Goal: Transaction & Acquisition: Book appointment/travel/reservation

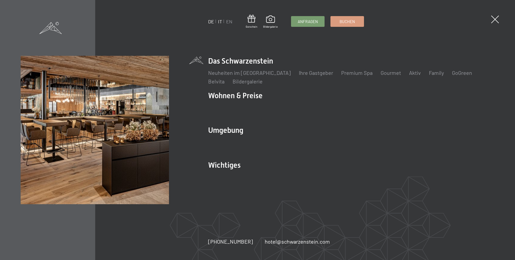
click at [220, 22] on link "IT" at bounding box center [220, 21] width 4 height 6
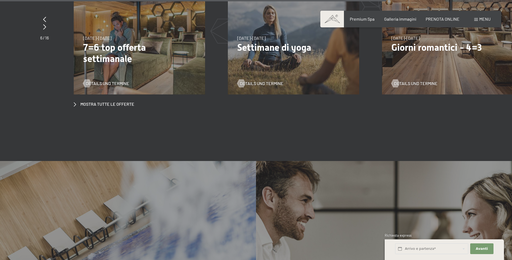
scroll to position [2060, 0]
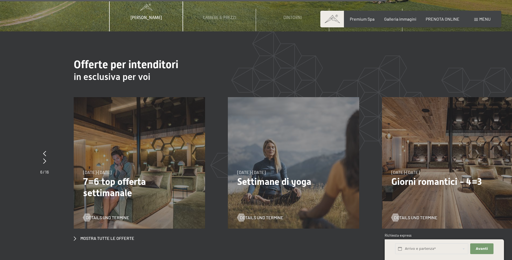
click at [480, 18] on span "Menu" at bounding box center [484, 18] width 11 height 5
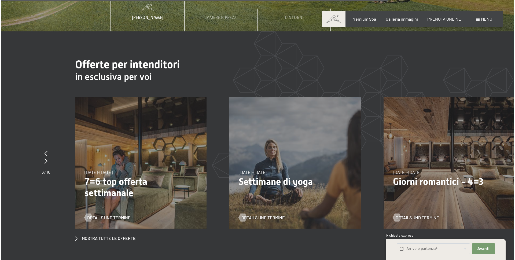
scroll to position [2065, 0]
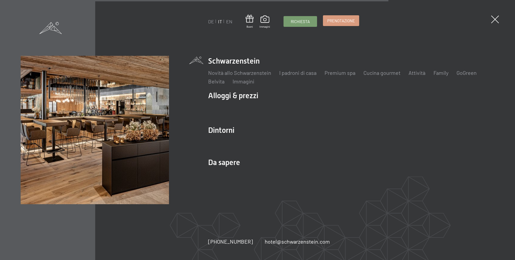
click at [337, 24] on link "Prenotazione" at bounding box center [341, 21] width 36 height 10
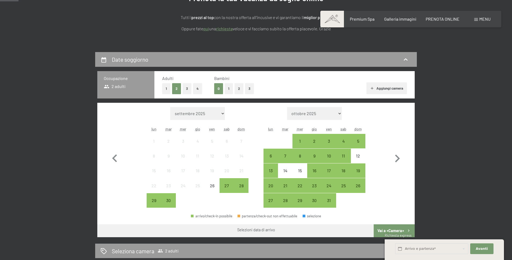
scroll to position [80, 0]
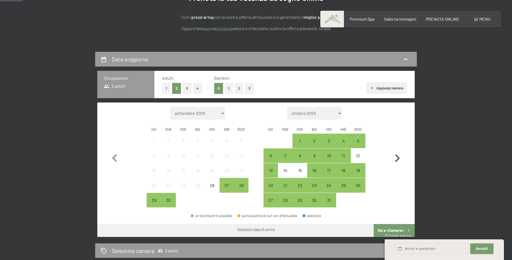
click at [397, 160] on icon "button" at bounding box center [397, 158] width 5 height 8
select select "[DATE]"
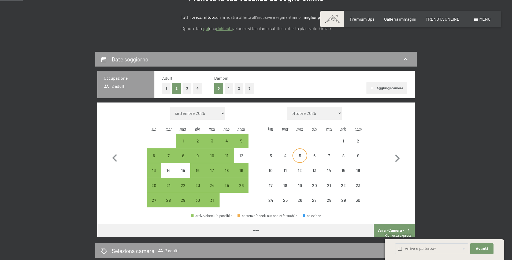
select select "[DATE]"
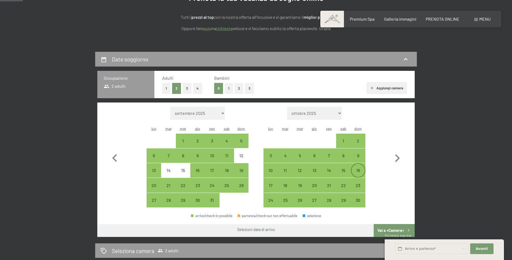
click at [358, 171] on div "16" at bounding box center [357, 174] width 13 height 13
select select "[DATE]"
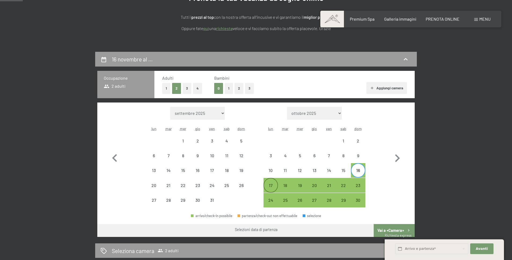
click at [270, 185] on div "17" at bounding box center [270, 189] width 13 height 13
select select "[DATE]"
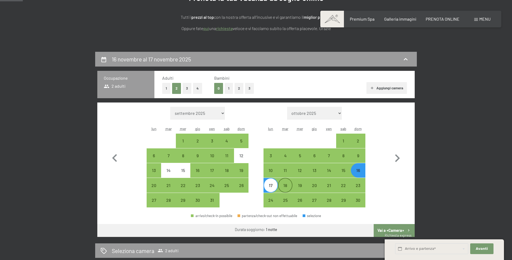
click at [286, 188] on div "18" at bounding box center [285, 189] width 13 height 13
select select "[DATE]"
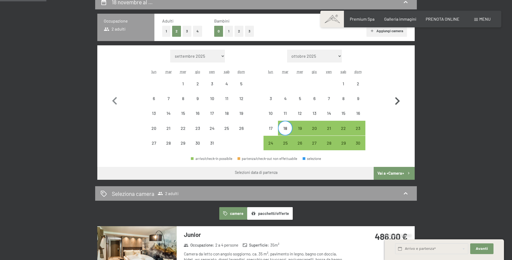
scroll to position [161, 0]
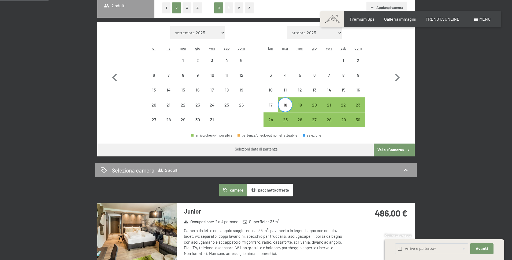
click at [388, 148] on button "Vai a «Camera»" at bounding box center [394, 149] width 41 height 13
select select "[DATE]"
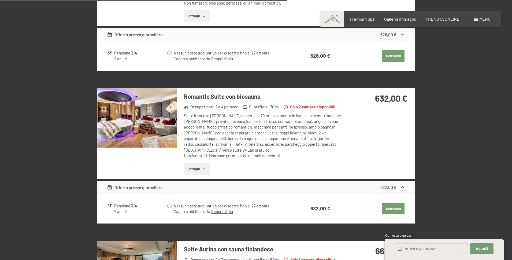
scroll to position [856, 0]
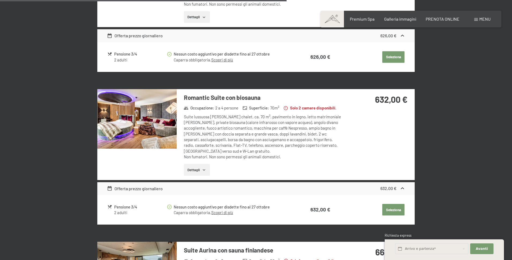
click at [204, 168] on icon "button" at bounding box center [204, 170] width 4 height 4
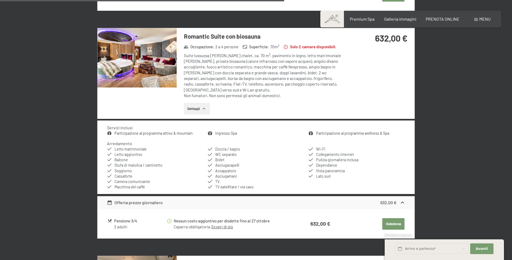
scroll to position [936, 0]
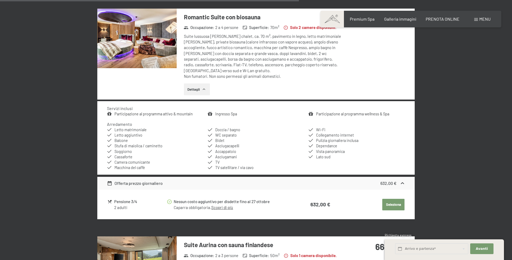
click at [391, 199] on button "Seleziona" at bounding box center [393, 205] width 22 height 12
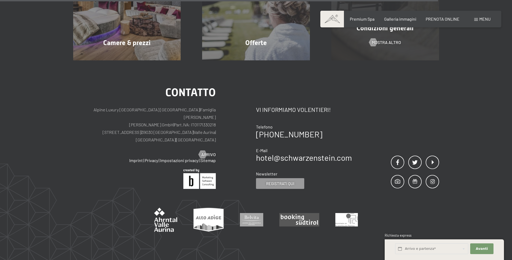
scroll to position [293, 0]
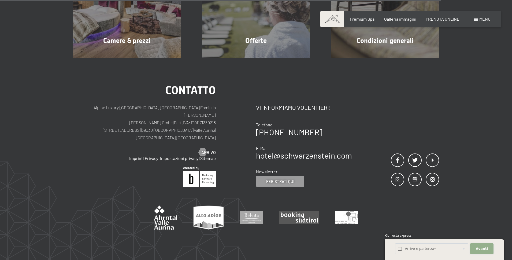
click at [482, 249] on span "Avanti" at bounding box center [482, 248] width 12 height 5
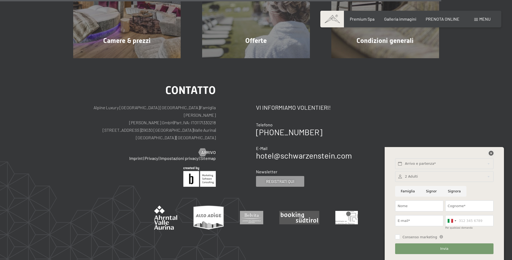
click at [489, 152] on icon at bounding box center [491, 153] width 5 height 5
